Goal: Task Accomplishment & Management: Manage account settings

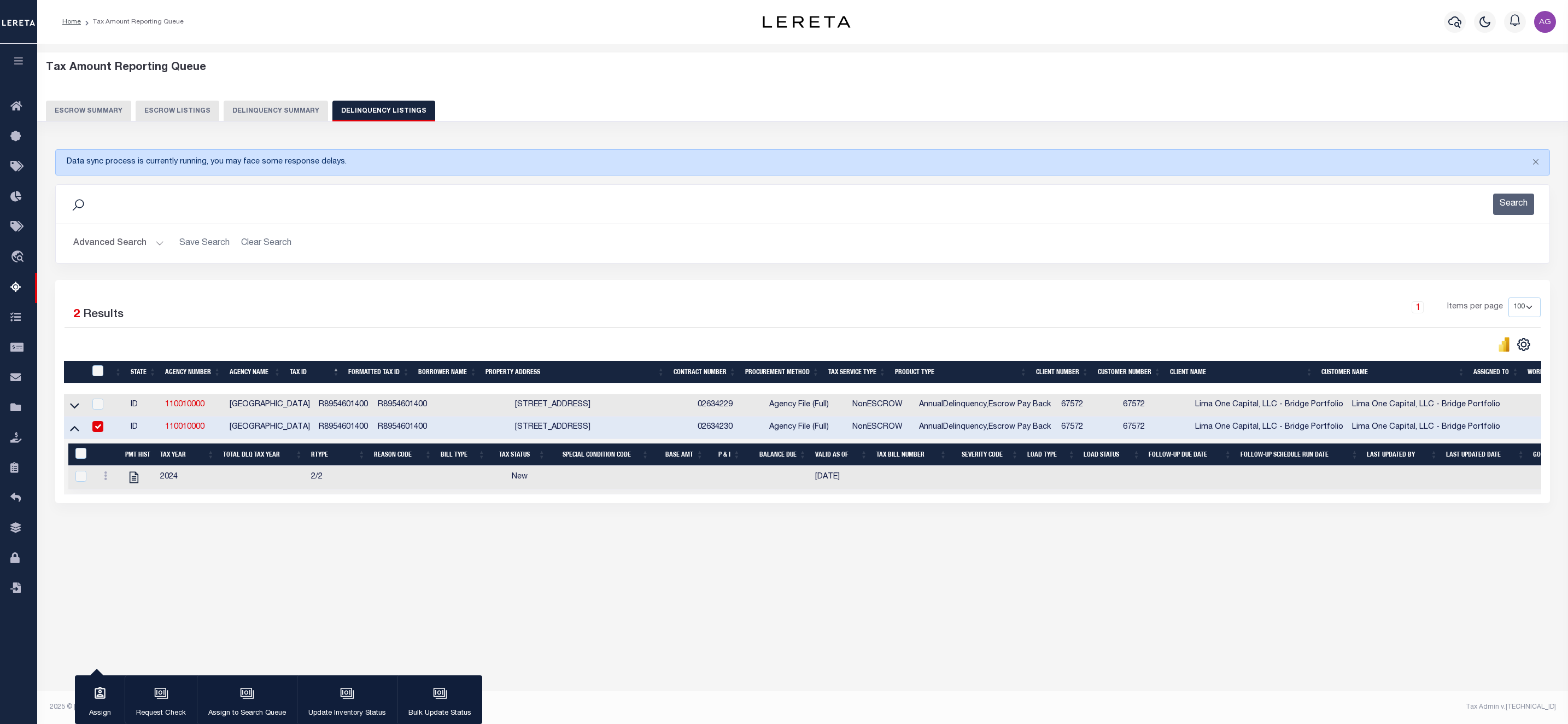
select select "100"
click at [135, 483] on icon "" at bounding box center [134, 477] width 9 height 12
checkbox input "true"
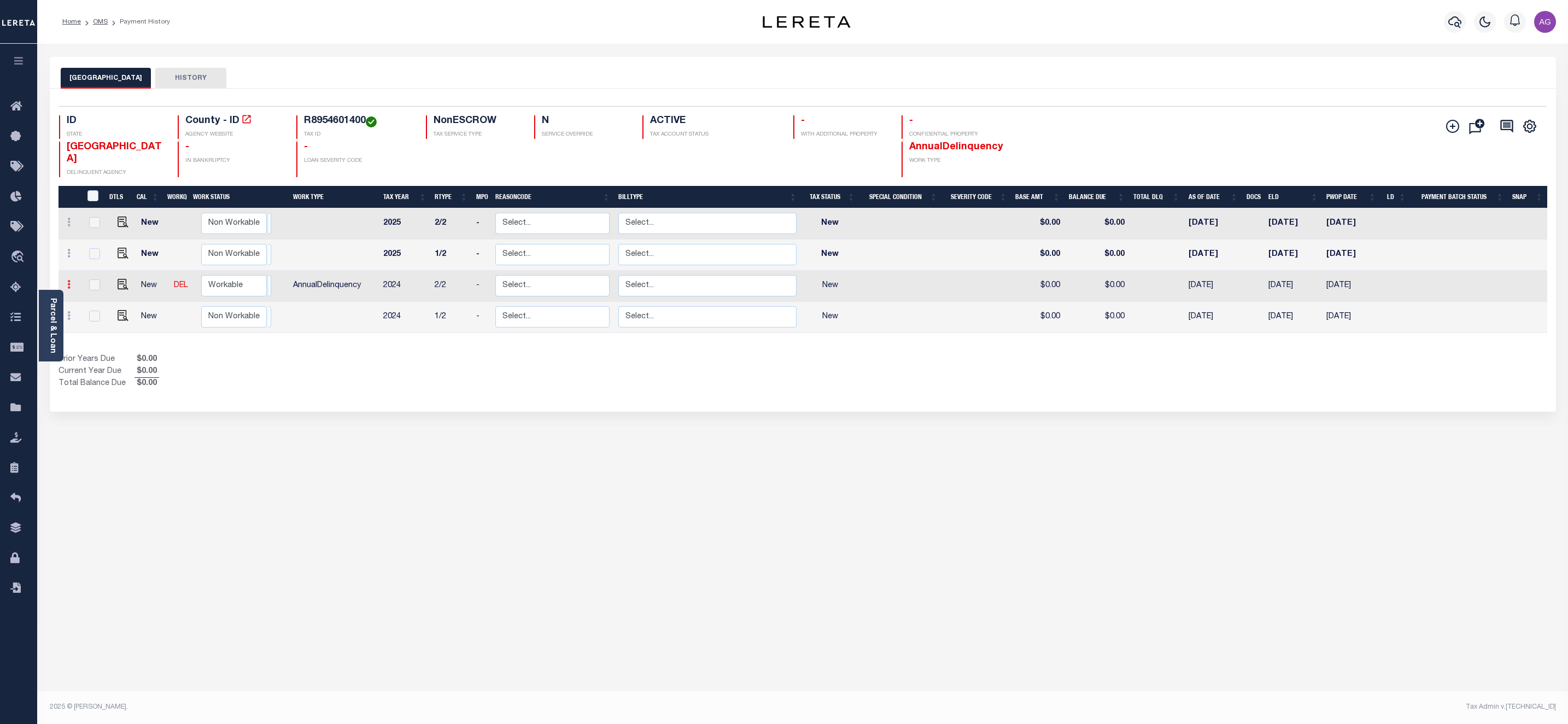
click at [71, 282] on link at bounding box center [69, 286] width 12 height 9
click at [102, 253] on link at bounding box center [95, 262] width 37 height 18
select select "NW2"
type input "$0.00"
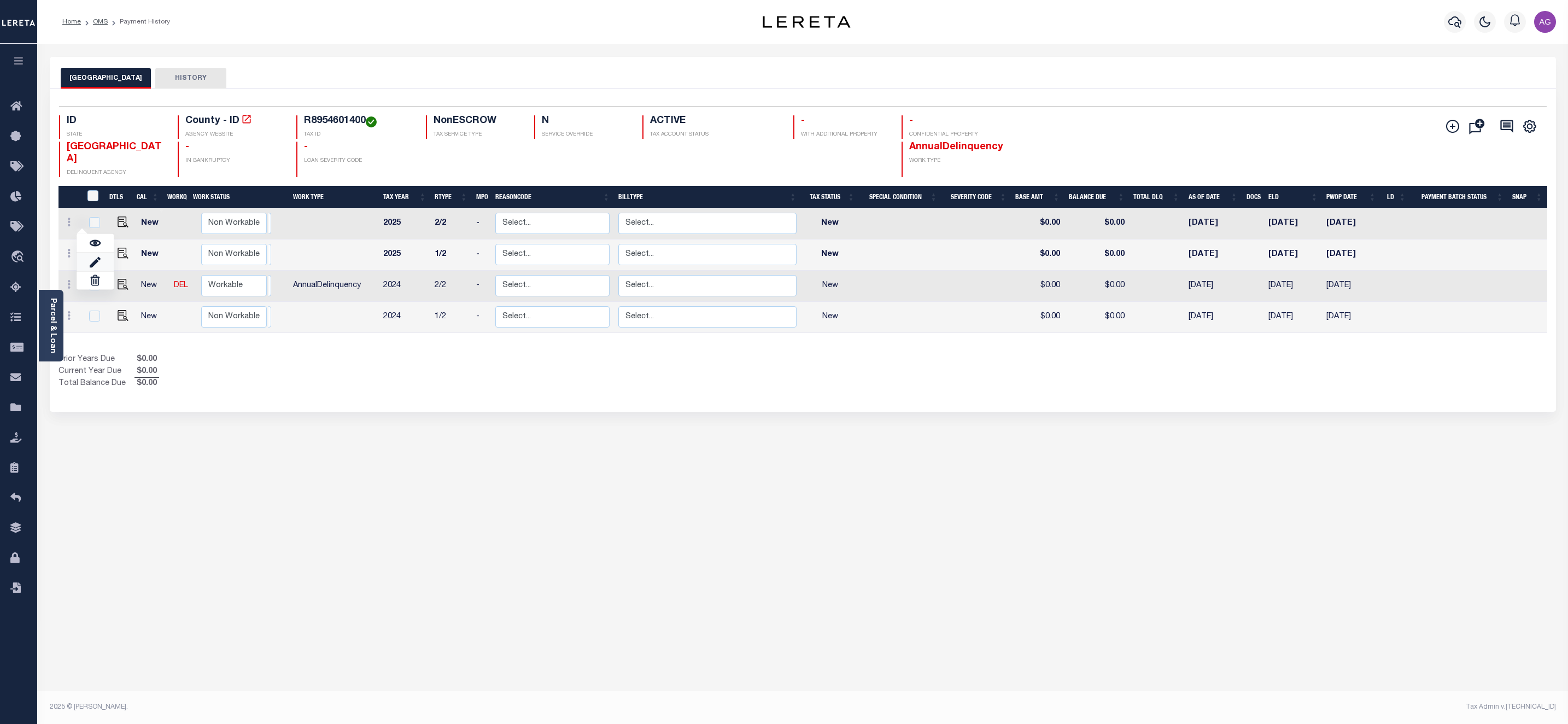
type input "[DATE]"
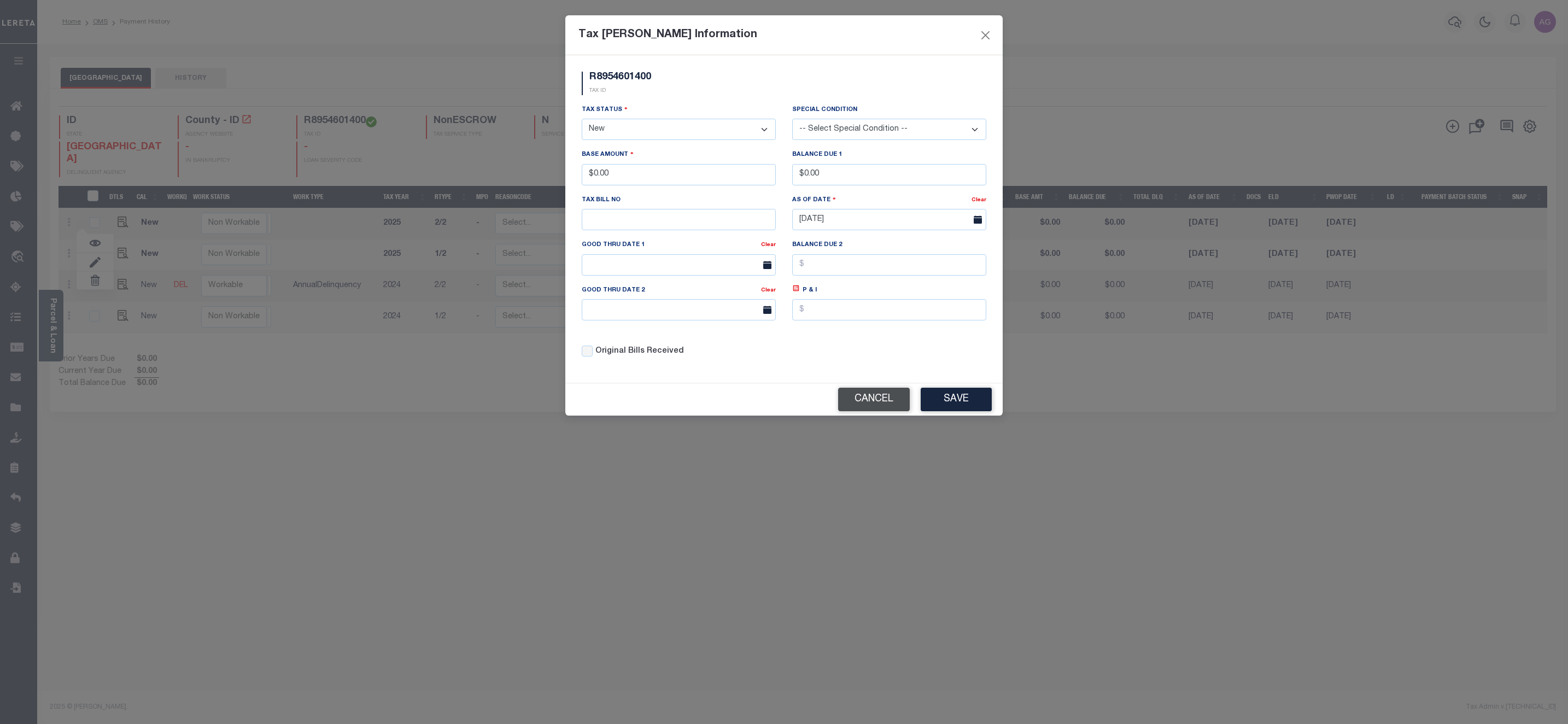
click at [883, 411] on button "Cancel" at bounding box center [874, 399] width 72 height 24
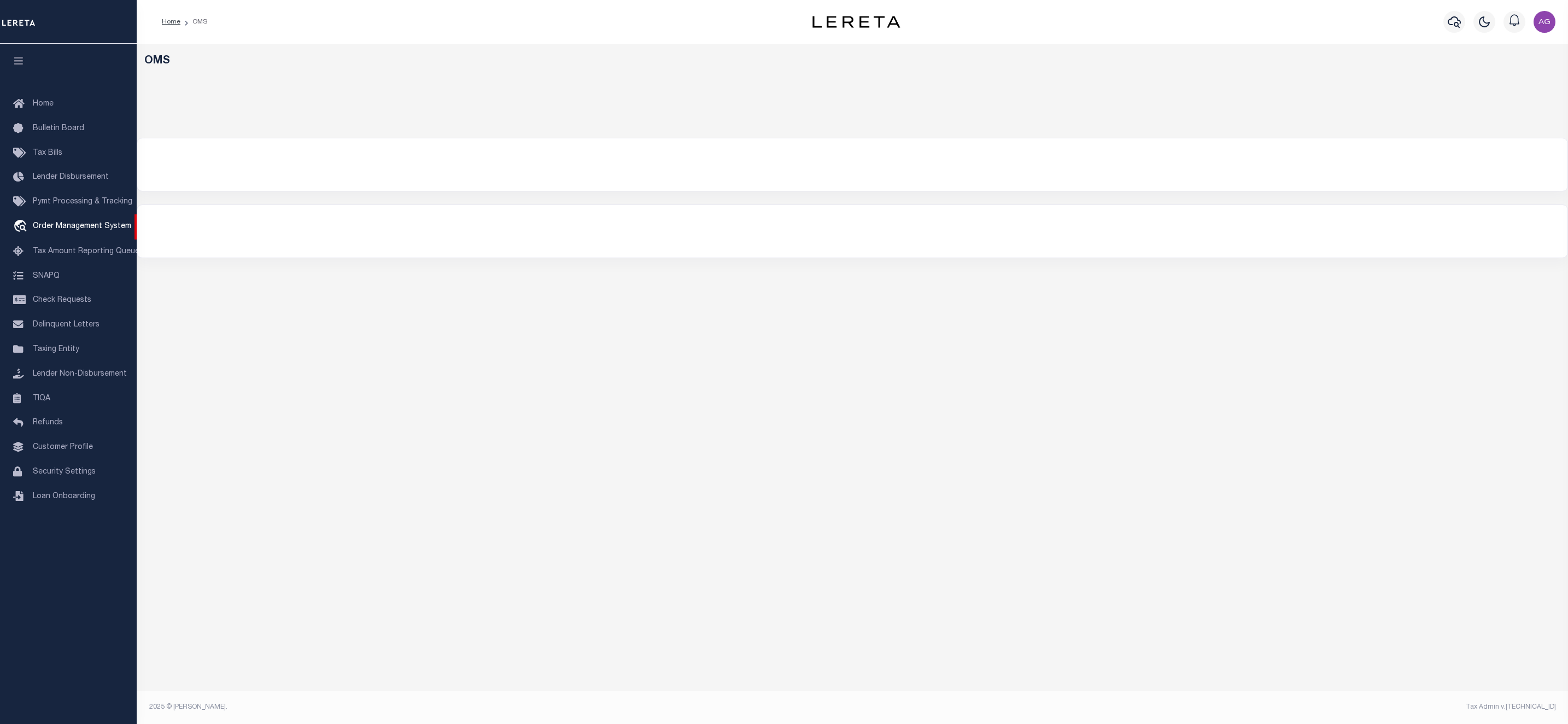
select select "200"
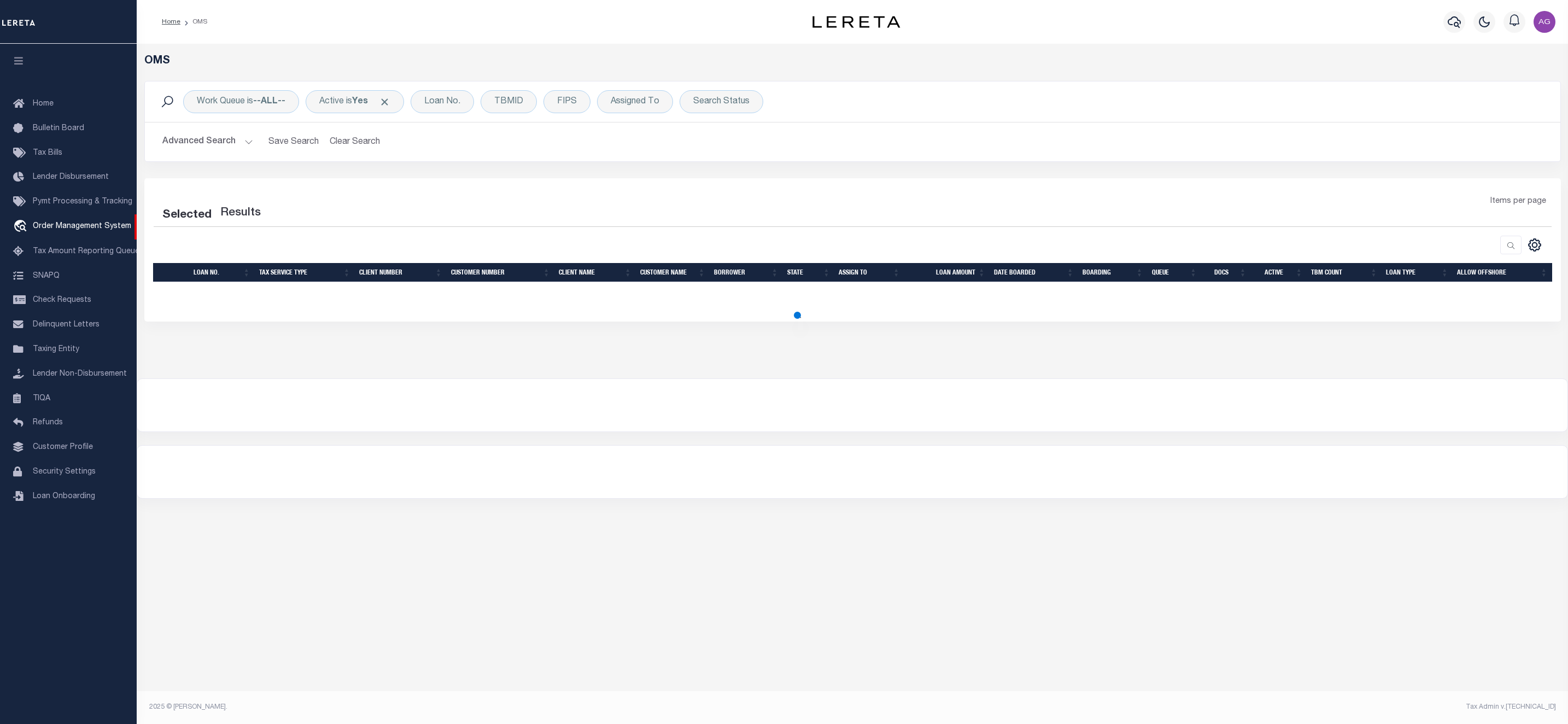
select select "200"
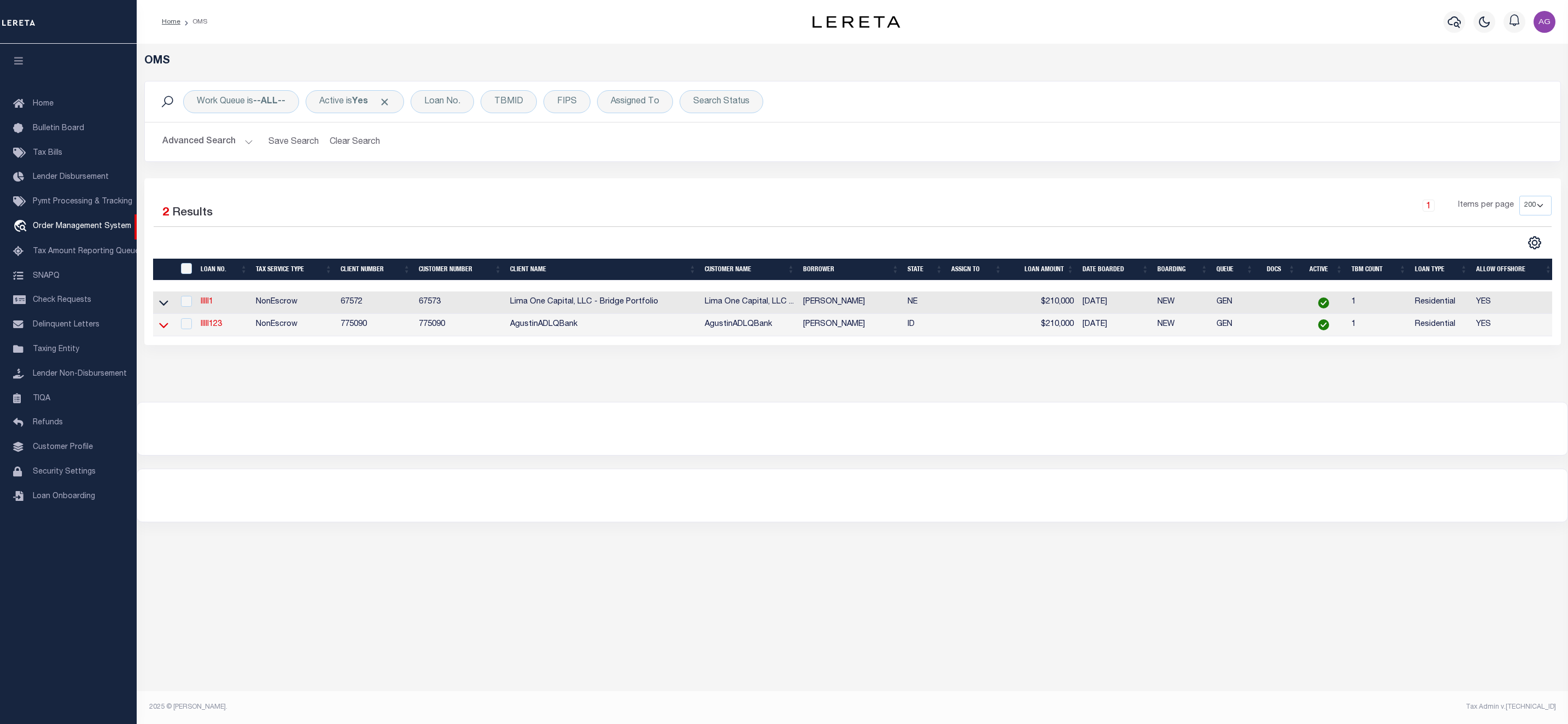
click at [166, 324] on icon at bounding box center [163, 325] width 9 height 12
